Goal: Check status: Check status

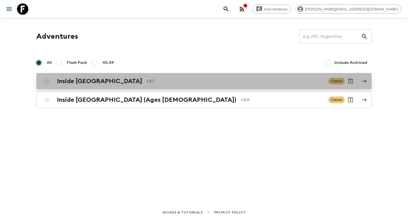
click at [194, 85] on div "Inside [GEOGRAPHIC_DATA] LK1 Classic" at bounding box center [192, 81] width 303 height 11
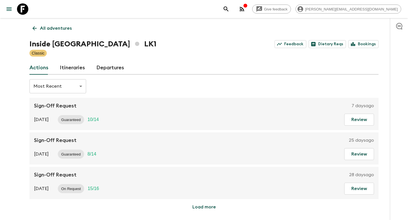
click at [79, 69] on link "Itineraries" at bounding box center [72, 68] width 25 height 14
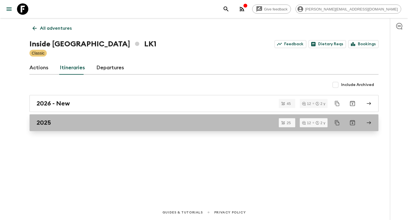
click at [102, 126] on div "2025" at bounding box center [199, 122] width 324 height 7
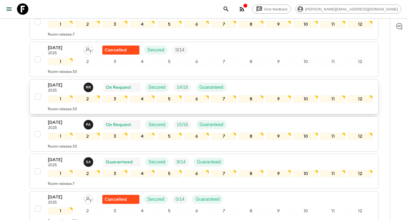
scroll to position [365, 0]
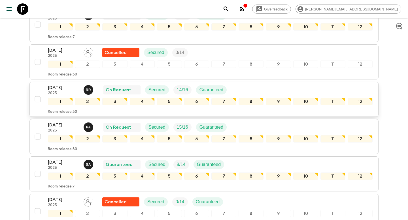
click at [252, 89] on div "[DATE] 2025 R R On Request Secured 14 / 16 Guaranteed" at bounding box center [210, 89] width 324 height 11
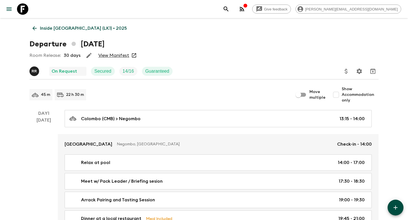
click at [123, 56] on link "View Manifest" at bounding box center [113, 56] width 31 height 6
